Goal: Navigation & Orientation: Go to known website

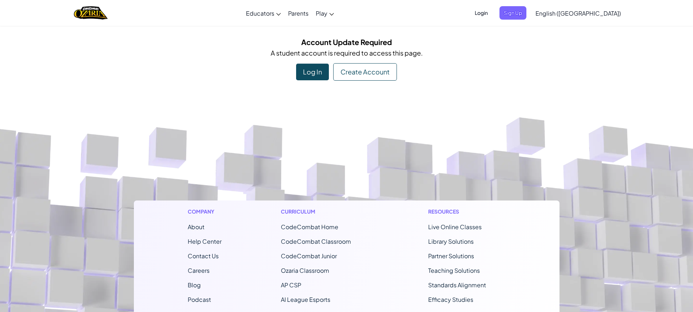
click at [492, 16] on span "Login" at bounding box center [481, 12] width 22 height 13
